Goal: Information Seeking & Learning: Learn about a topic

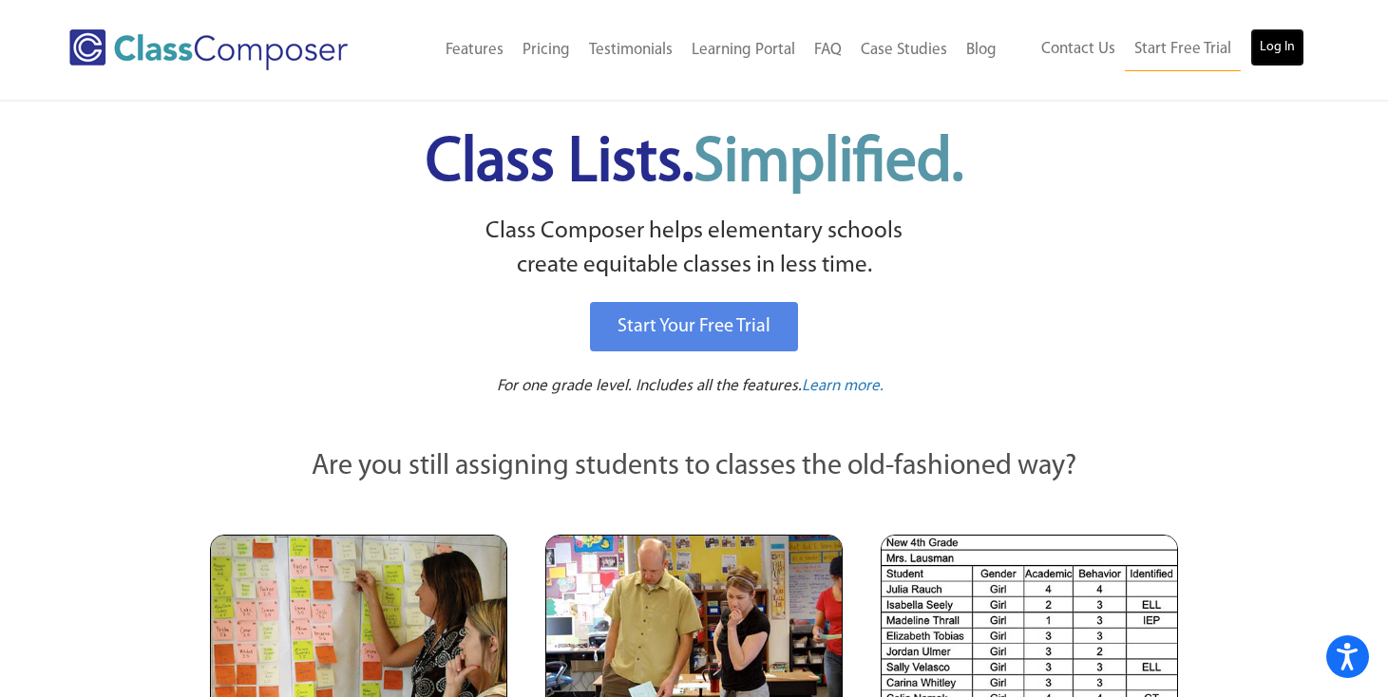
click at [1274, 43] on link "Log In" at bounding box center [1277, 48] width 54 height 38
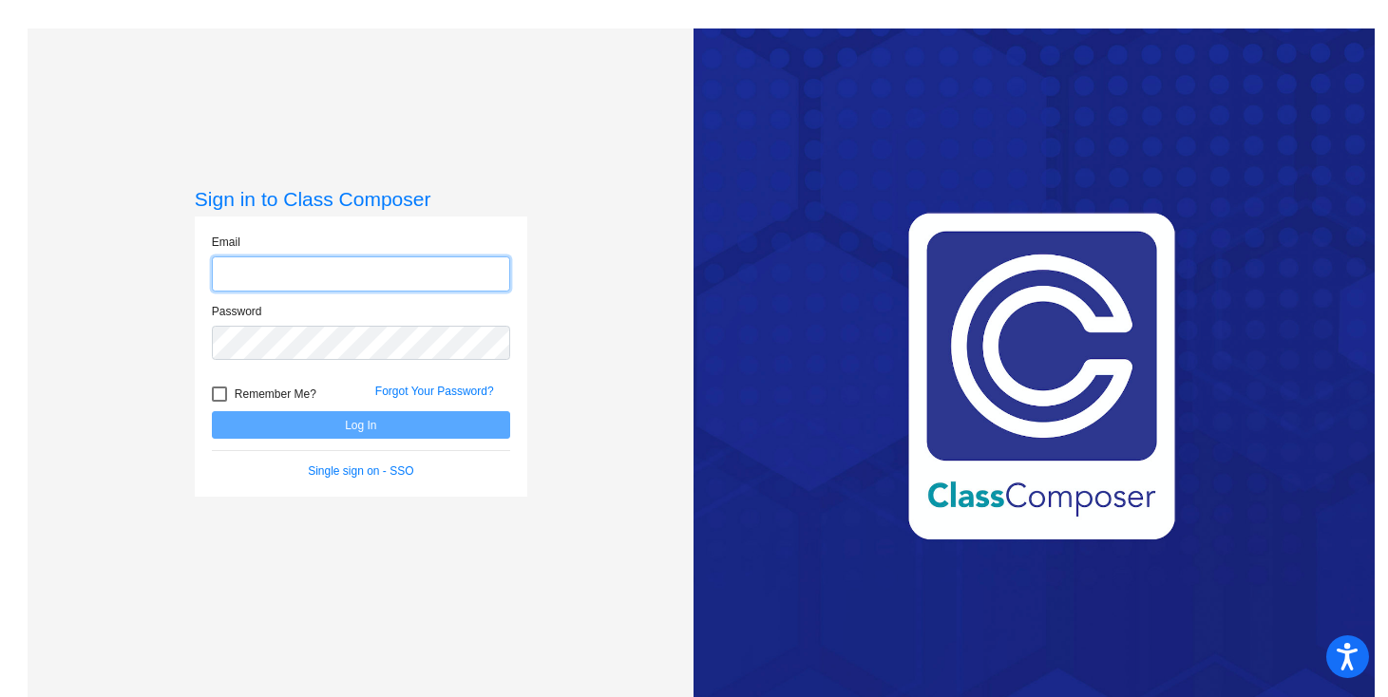
type input "tdodd@asd.edu.qa"
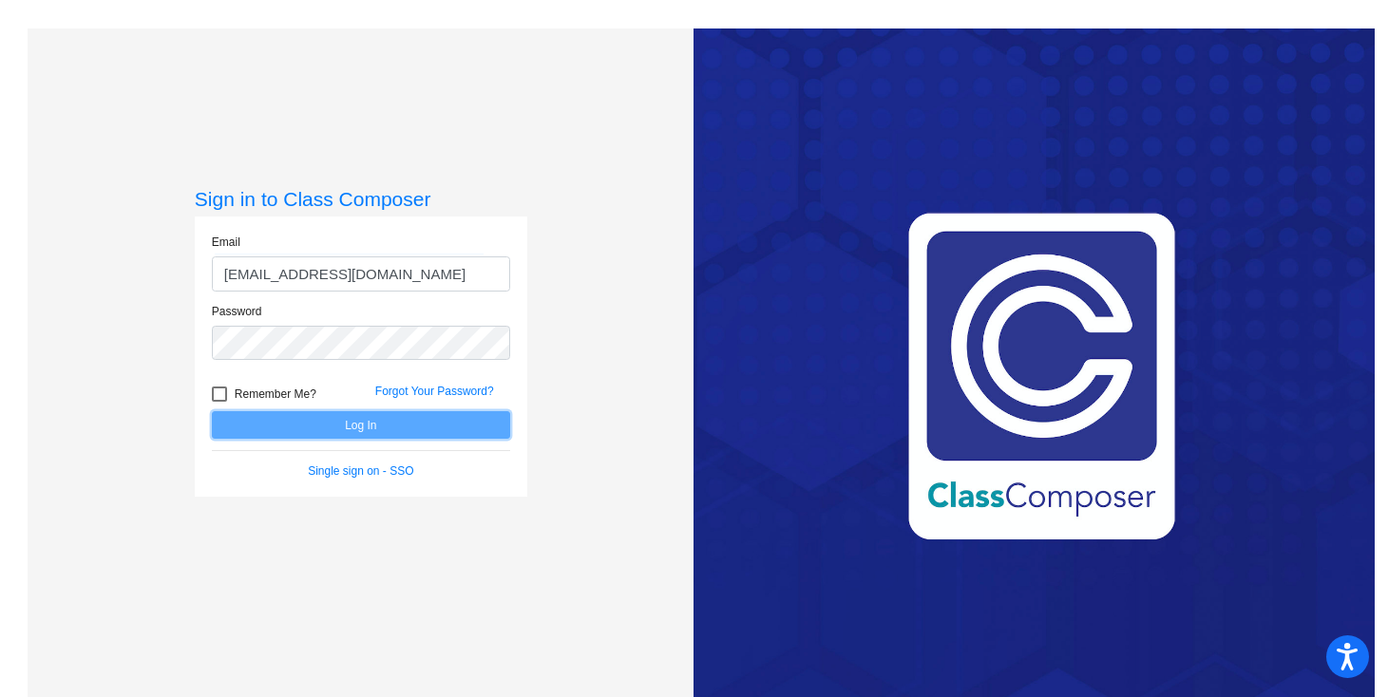
click at [352, 431] on button "Log In" at bounding box center [361, 425] width 298 height 28
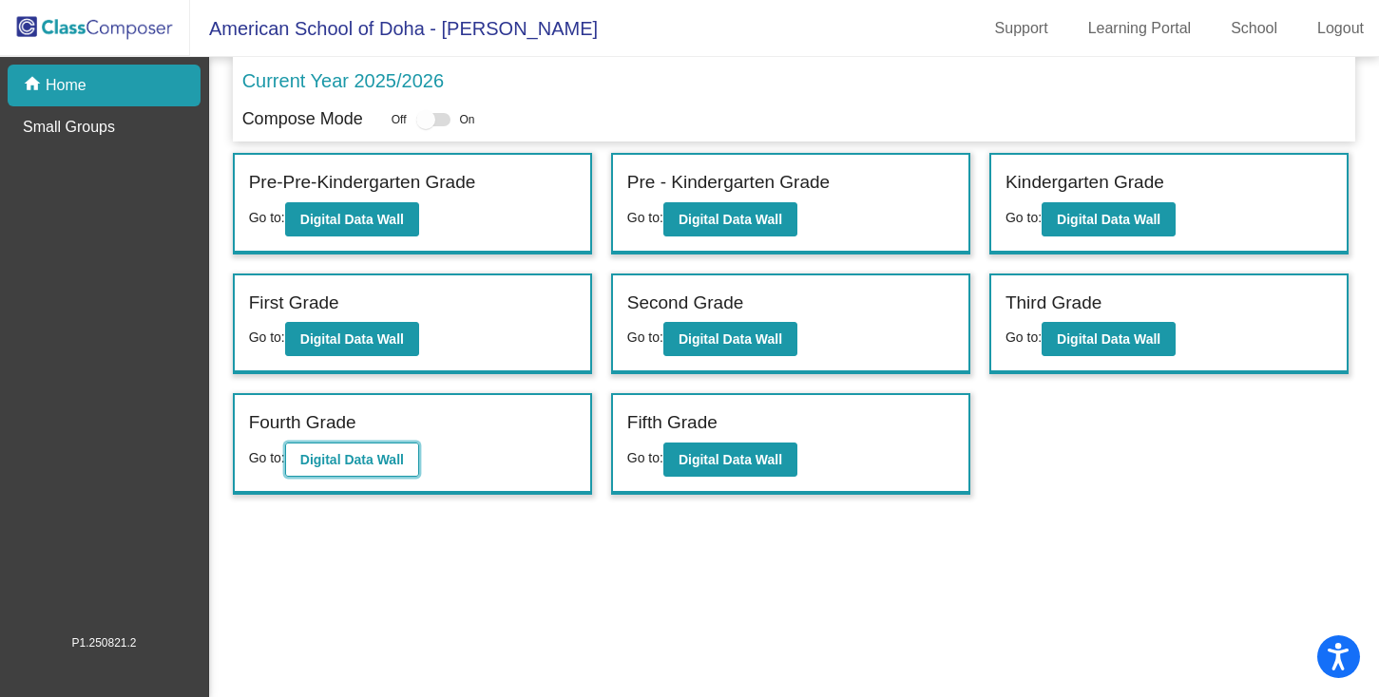
click at [345, 463] on b "Digital Data Wall" at bounding box center [352, 459] width 104 height 15
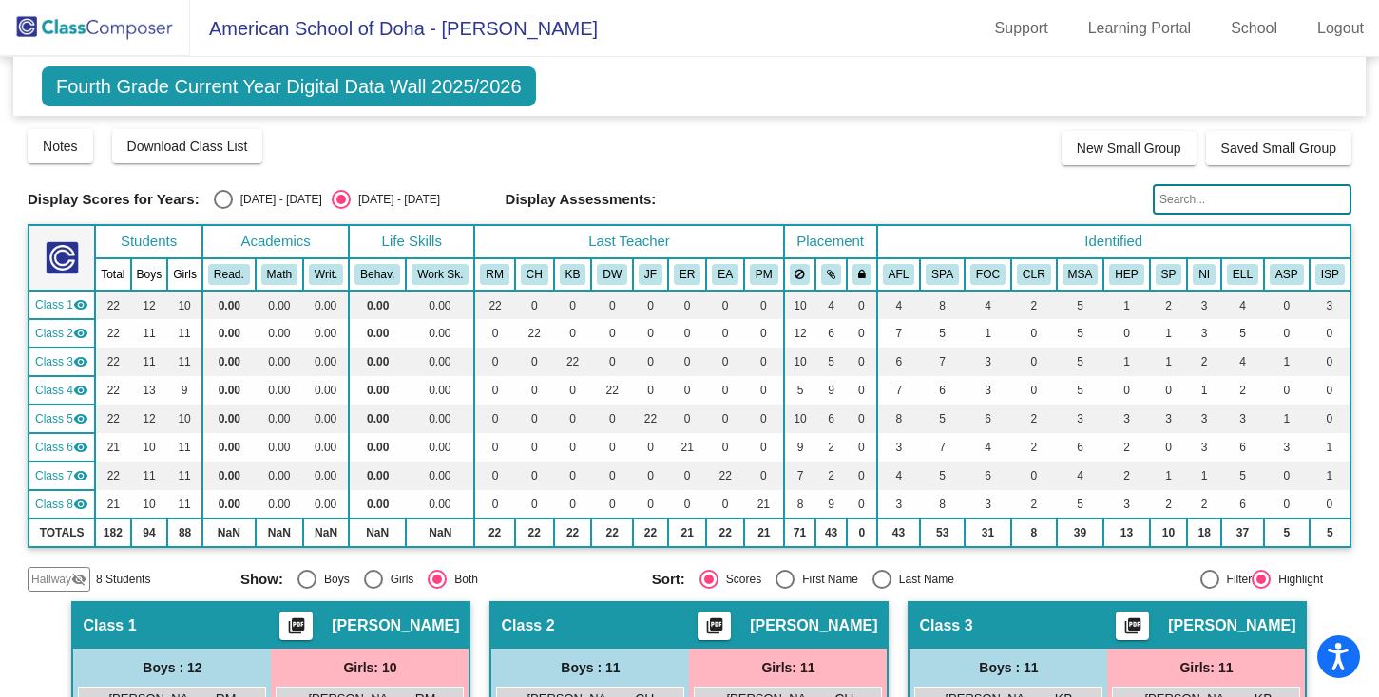
click at [1164, 201] on input "text" at bounding box center [1251, 199] width 199 height 30
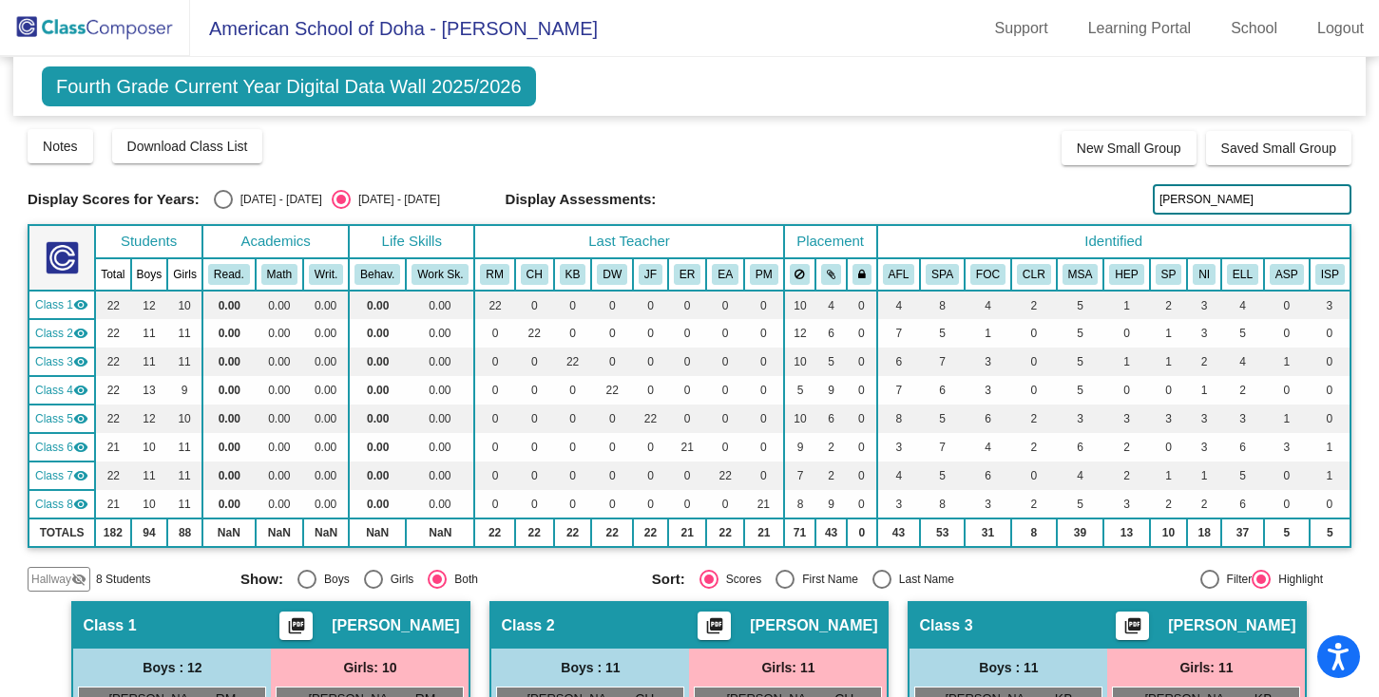
type input "nasser"
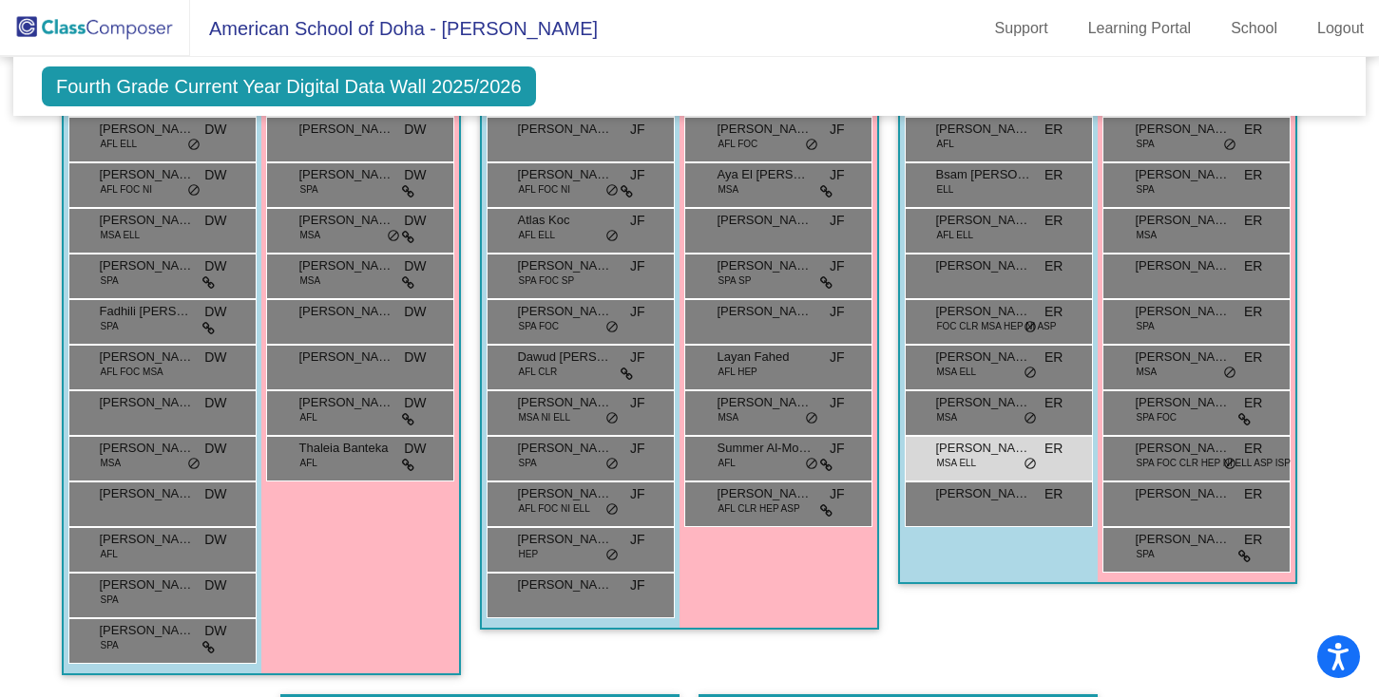
scroll to position [1277, 0]
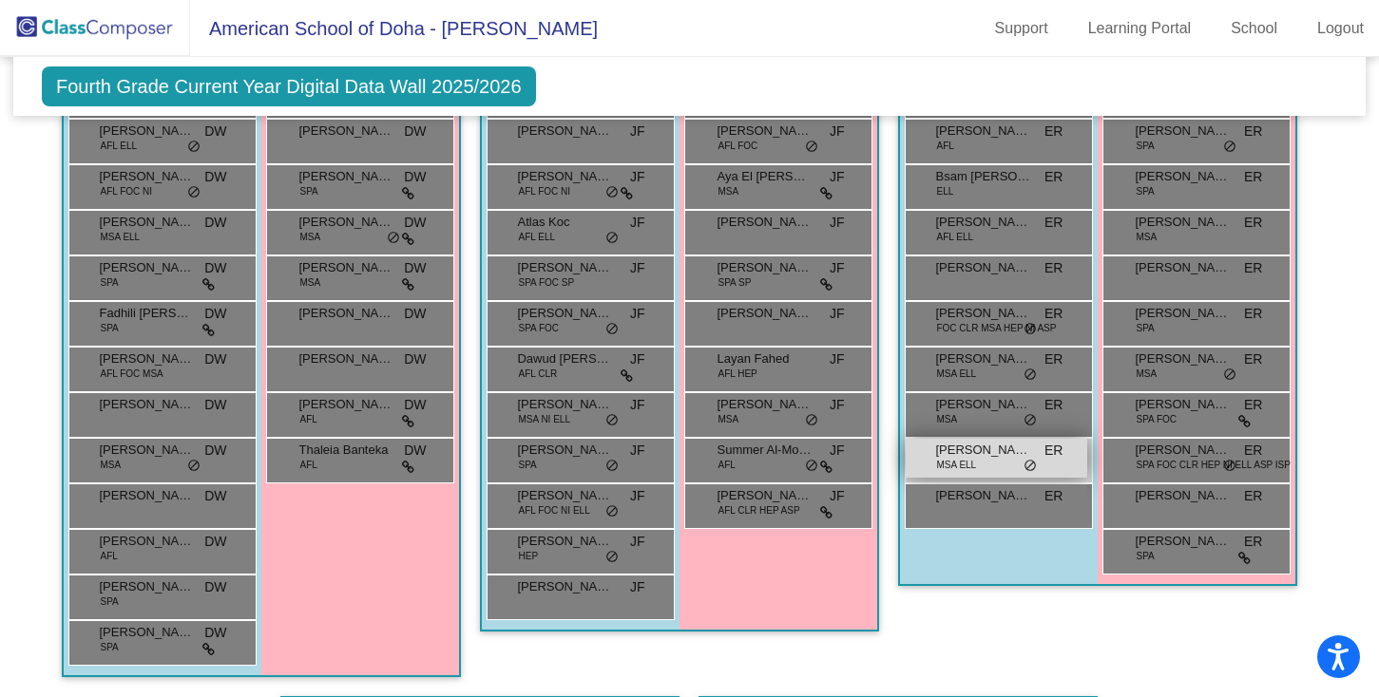
click at [964, 472] on span "MSA ELL" at bounding box center [956, 465] width 40 height 14
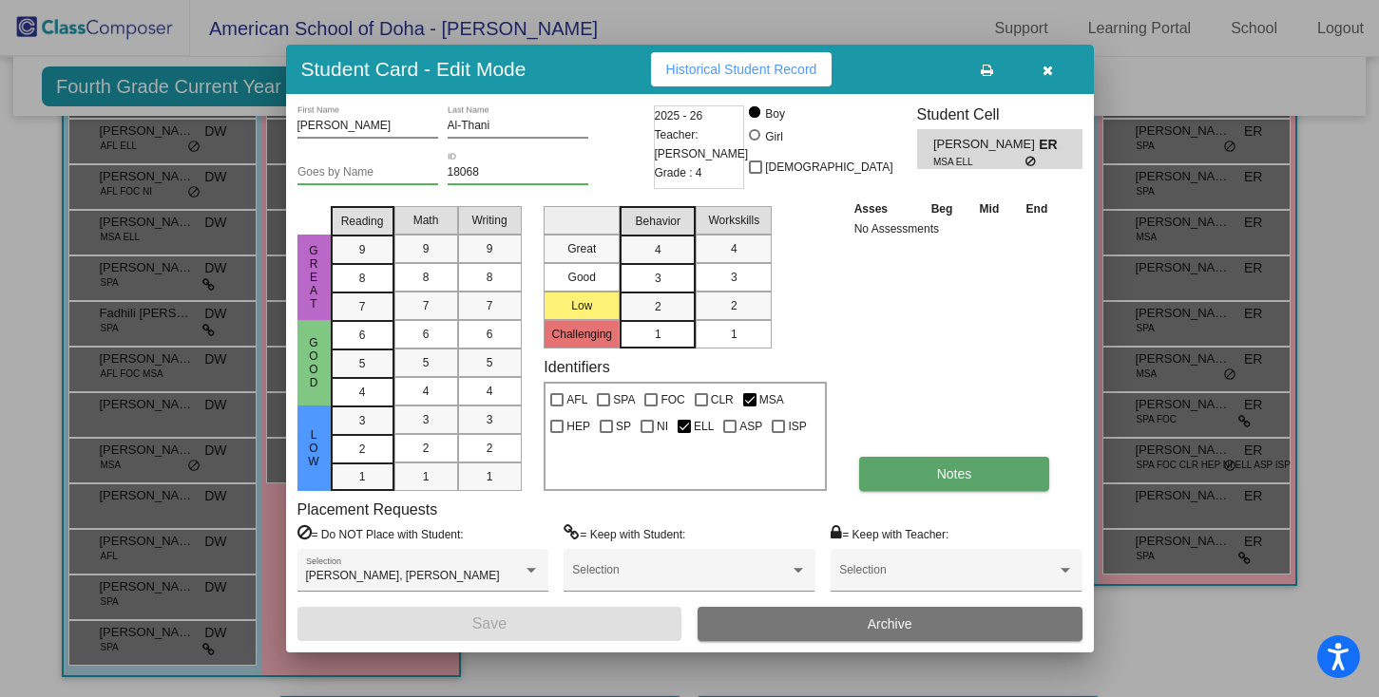
click at [948, 473] on span "Notes" at bounding box center [954, 474] width 35 height 15
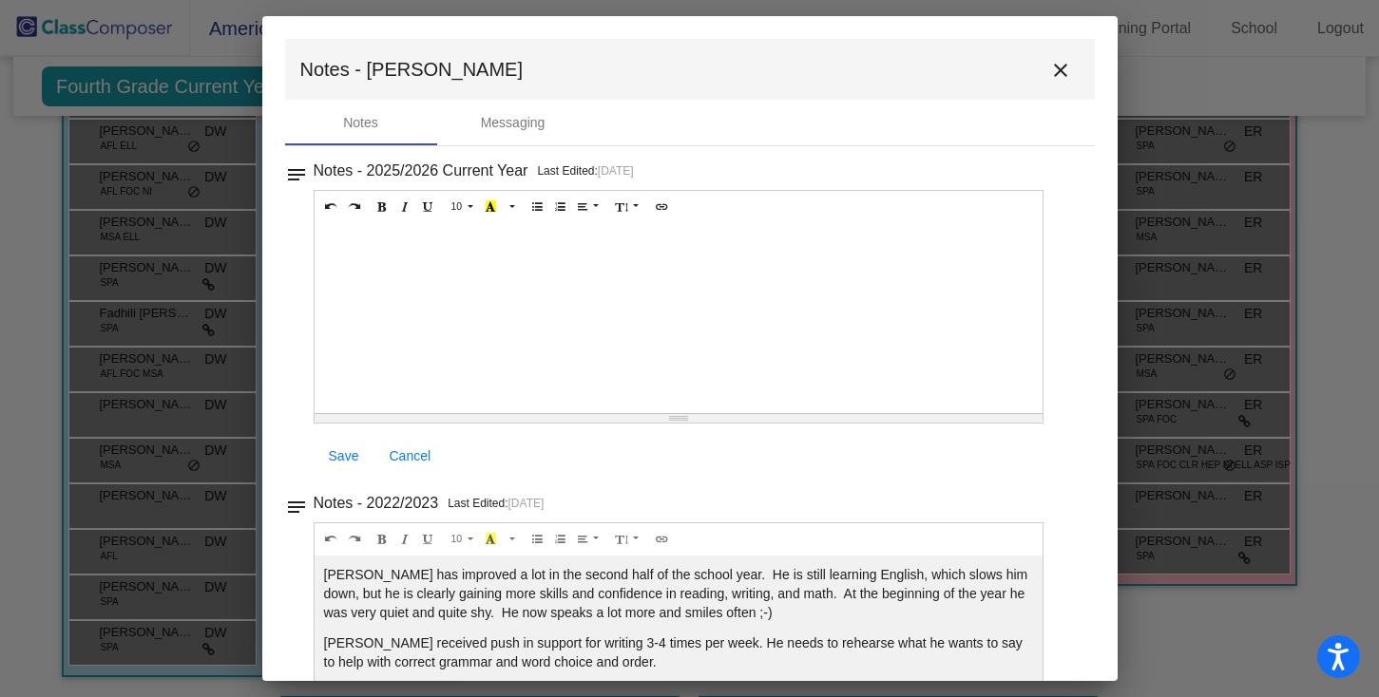
scroll to position [0, 0]
click at [1052, 66] on mat-icon "close" at bounding box center [1060, 70] width 23 height 23
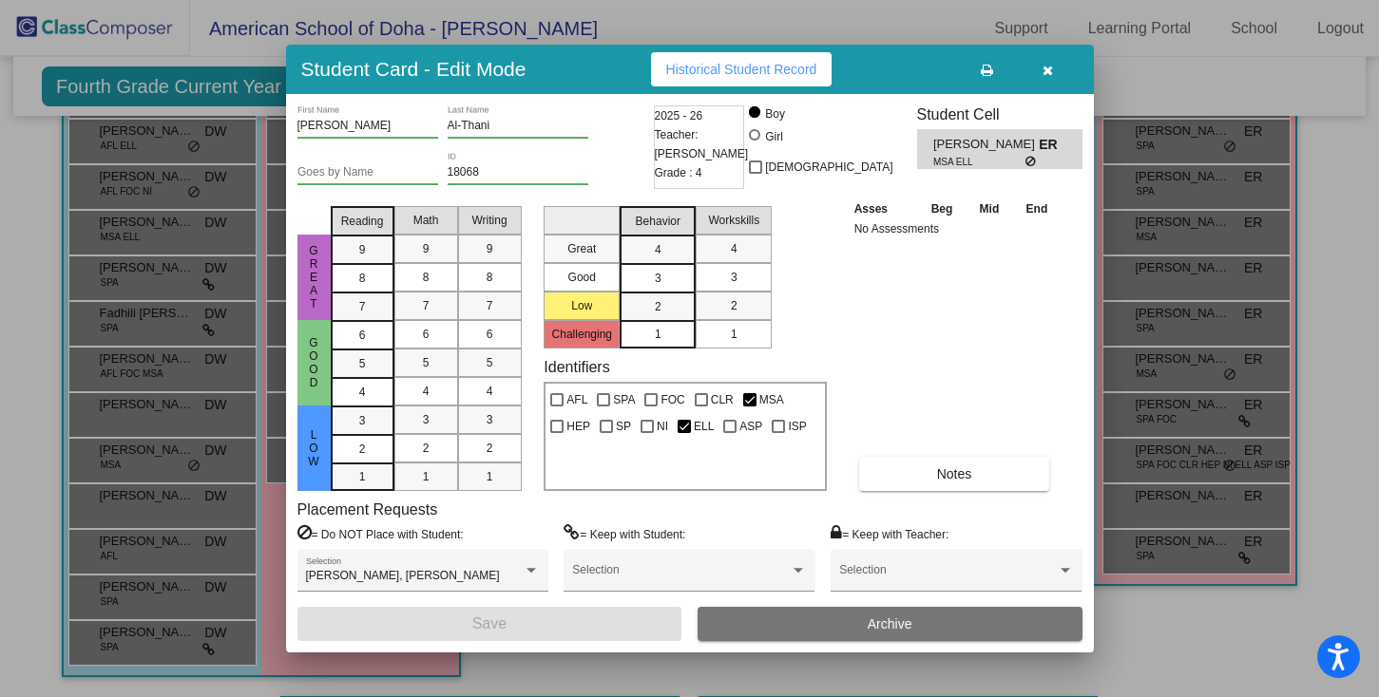
click at [738, 75] on span "Historical Student Record" at bounding box center [741, 69] width 151 height 15
click at [1049, 74] on icon "button" at bounding box center [1047, 70] width 10 height 13
